Goal: Task Accomplishment & Management: Manage account settings

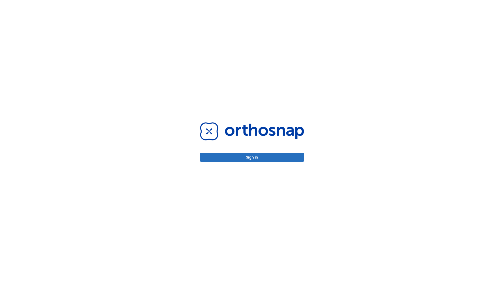
click at [252, 157] on button "Sign in" at bounding box center [252, 157] width 104 height 9
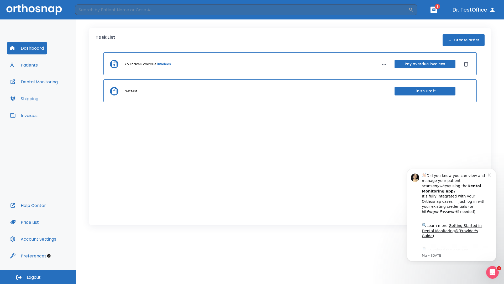
click at [38, 277] on span "Logout" at bounding box center [34, 277] width 14 height 6
